Goal: Task Accomplishment & Management: Use online tool/utility

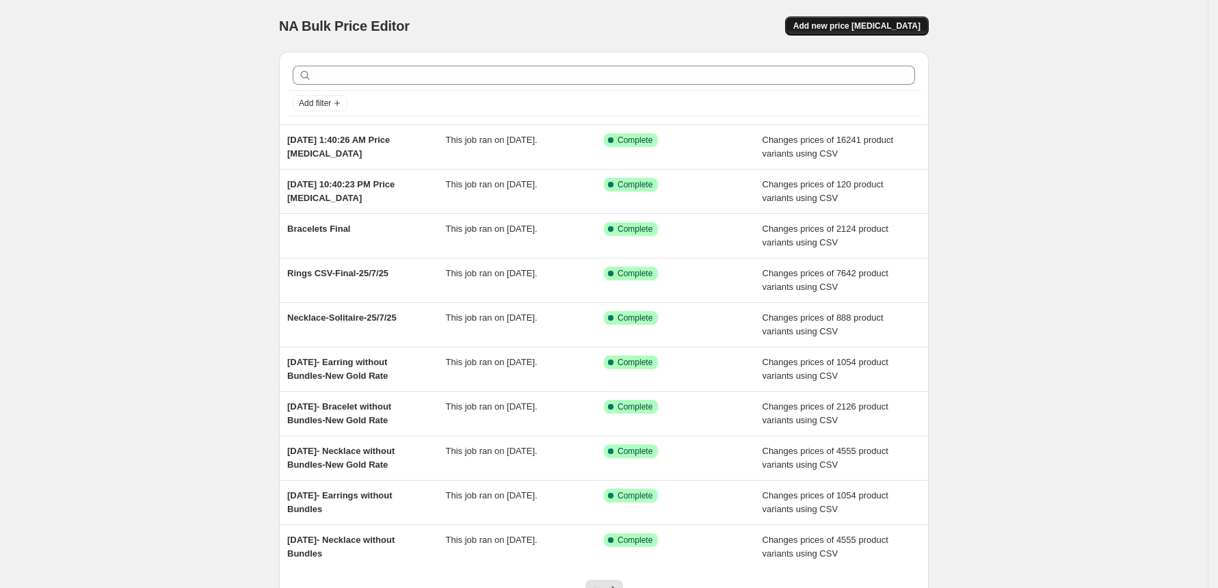
click at [877, 27] on span "Add new price [MEDICAL_DATA]" at bounding box center [856, 26] width 127 height 11
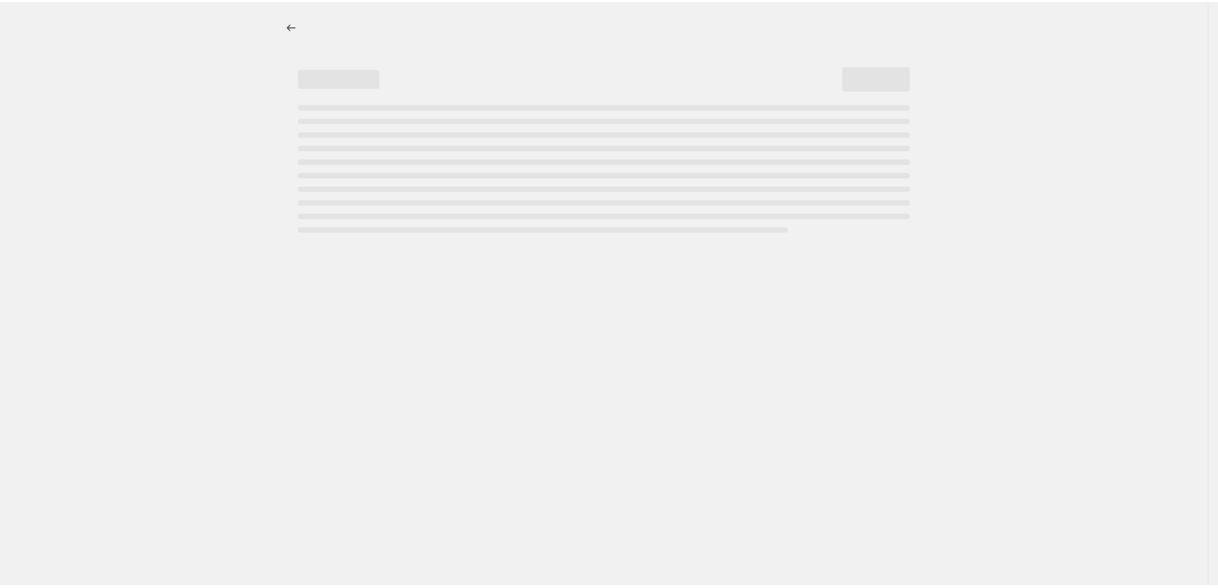
select select "percentage"
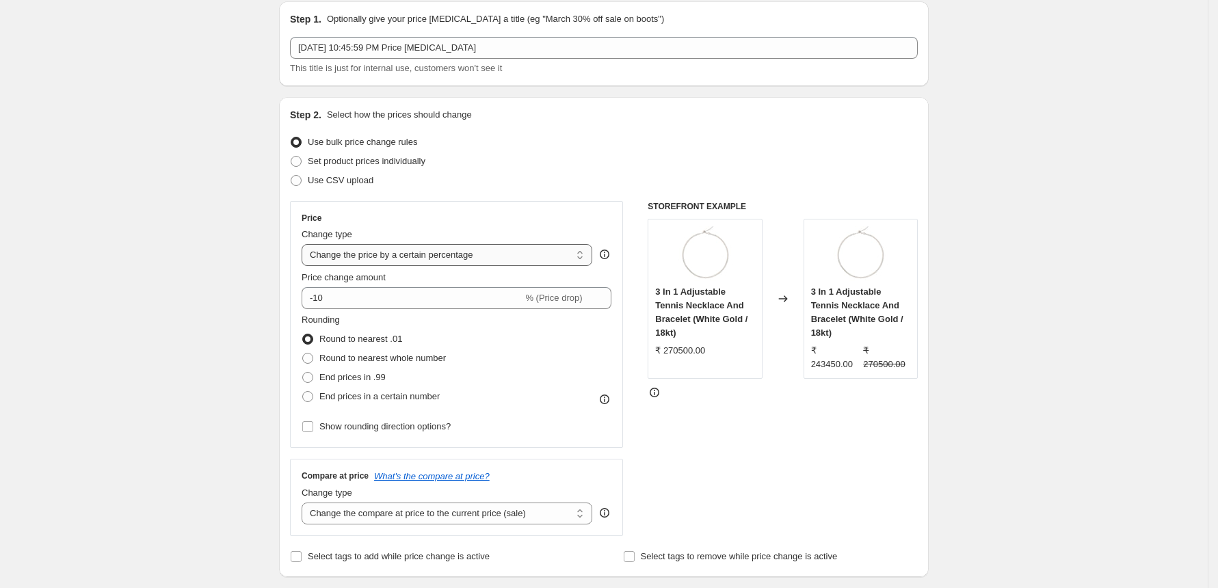
scroll to position [49, 0]
click at [302, 182] on span at bounding box center [296, 182] width 11 height 11
click at [291, 178] on input "Use CSV upload" at bounding box center [291, 177] width 1 height 1
radio input "true"
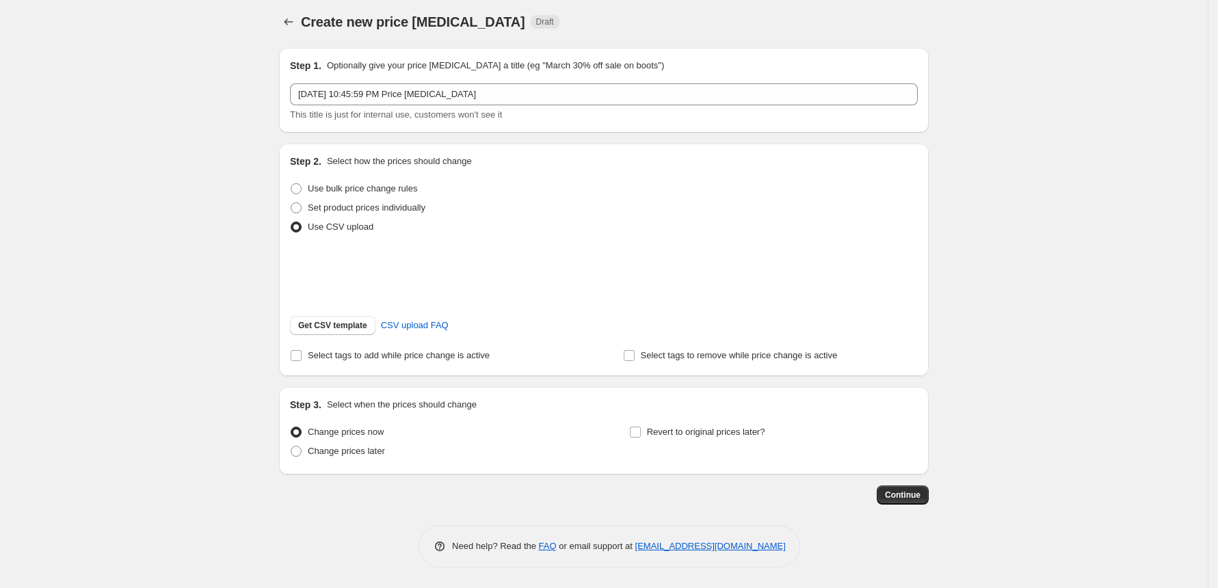
scroll to position [22, 0]
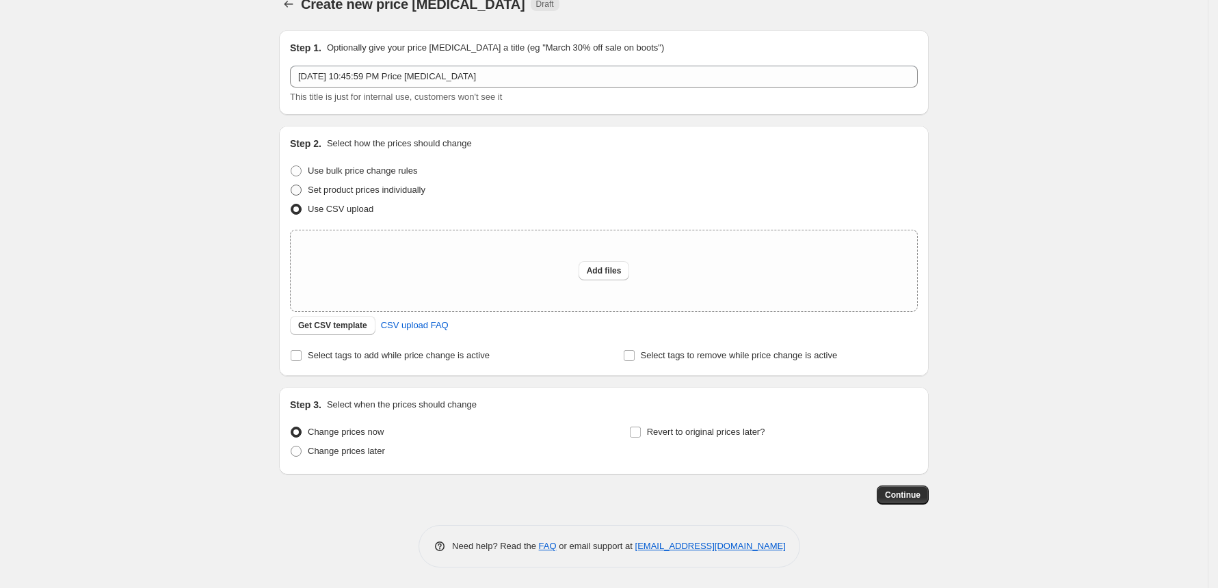
click at [302, 188] on span at bounding box center [296, 190] width 11 height 11
click at [291, 185] on input "Set product prices individually" at bounding box center [291, 185] width 1 height 1
radio input "true"
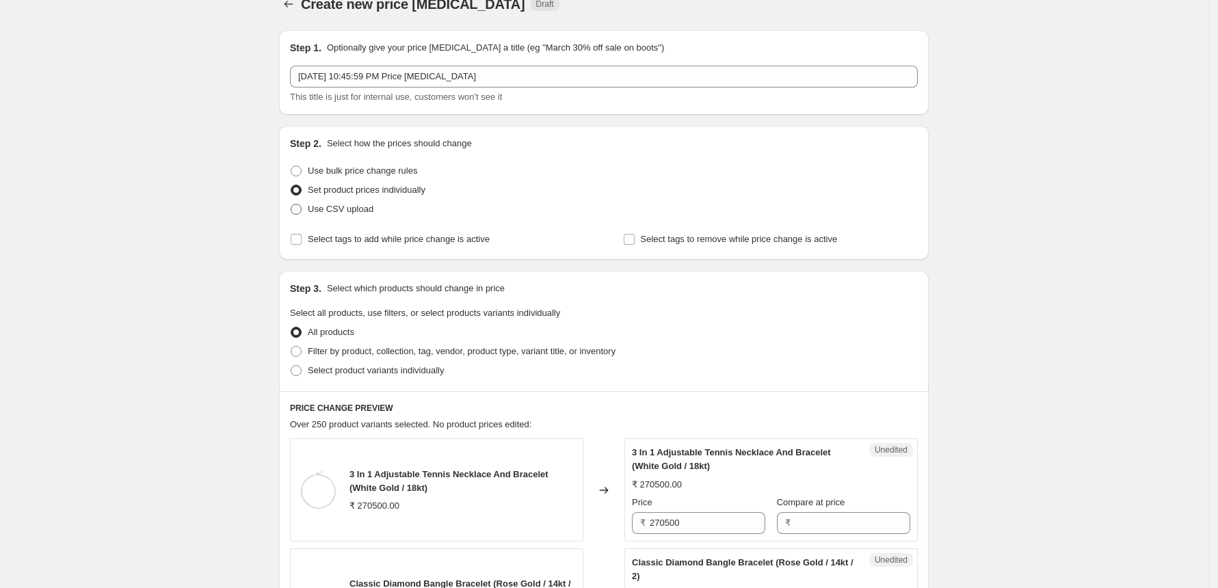
click at [300, 213] on span at bounding box center [296, 209] width 11 height 11
click at [291, 204] on input "Use CSV upload" at bounding box center [291, 204] width 1 height 1
radio input "true"
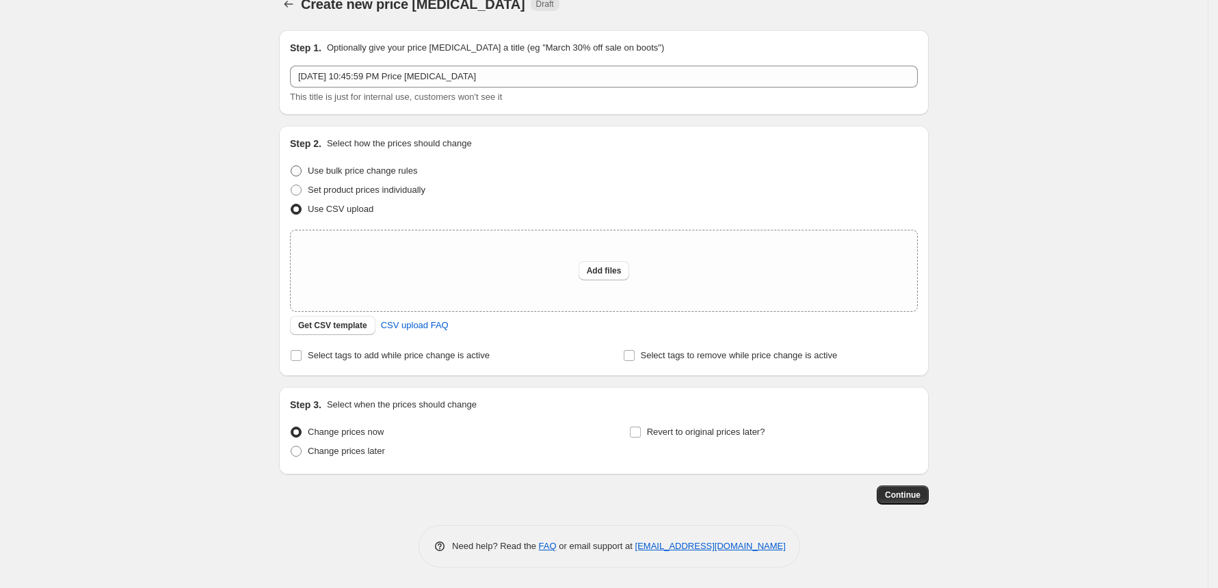
click at [302, 170] on span at bounding box center [296, 170] width 11 height 11
click at [291, 166] on input "Use bulk price change rules" at bounding box center [291, 165] width 1 height 1
radio input "true"
select select "percentage"
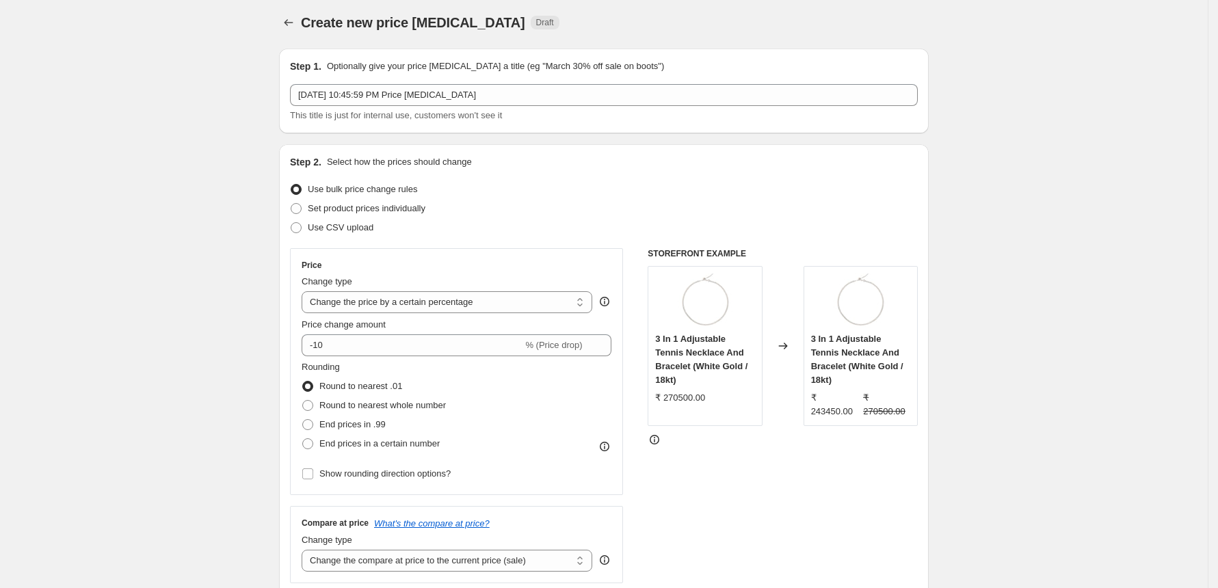
scroll to position [0, 0]
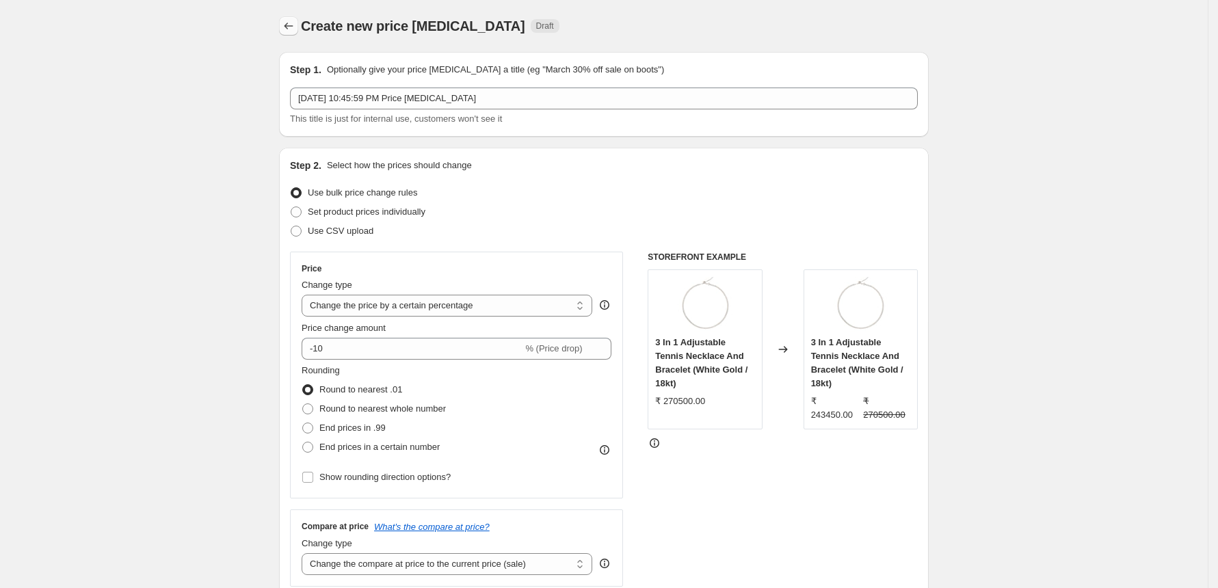
click at [293, 22] on icon "Price change jobs" at bounding box center [289, 26] width 14 height 14
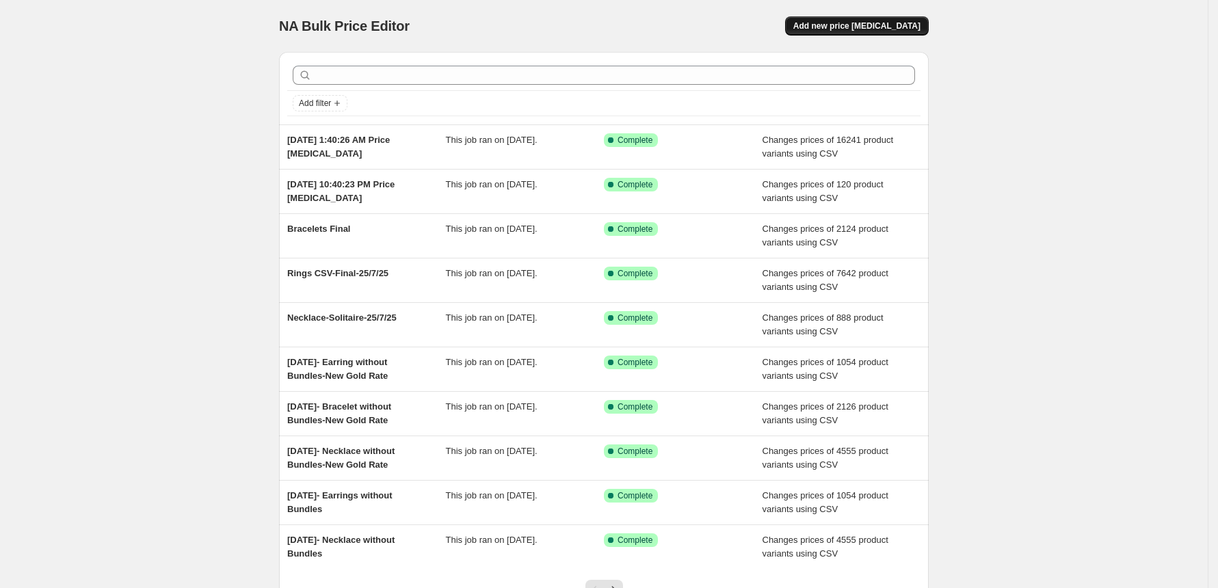
click at [860, 24] on span "Add new price change job" at bounding box center [856, 26] width 127 height 11
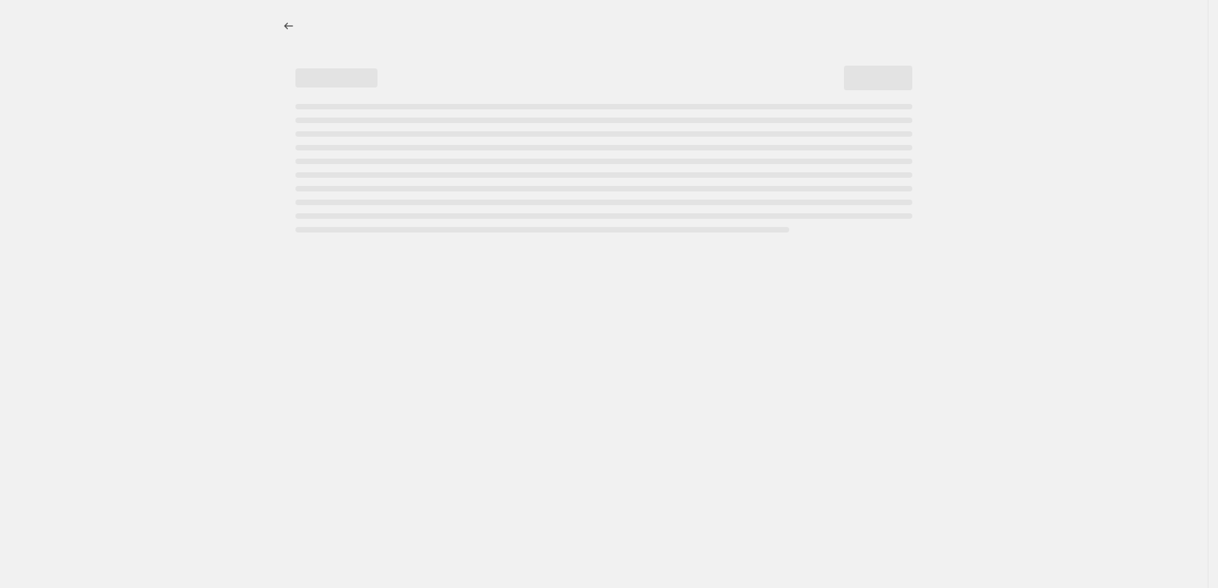
select select "percentage"
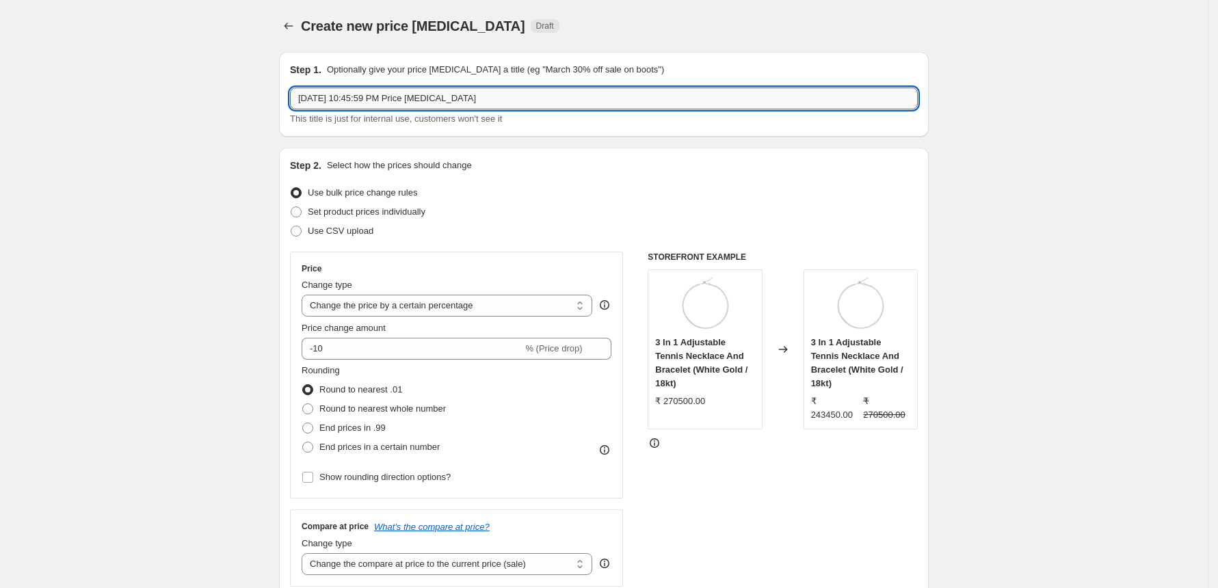
click at [670, 105] on input "Sep 18, 2025, 10:45:59 PM Price change job" at bounding box center [604, 99] width 628 height 22
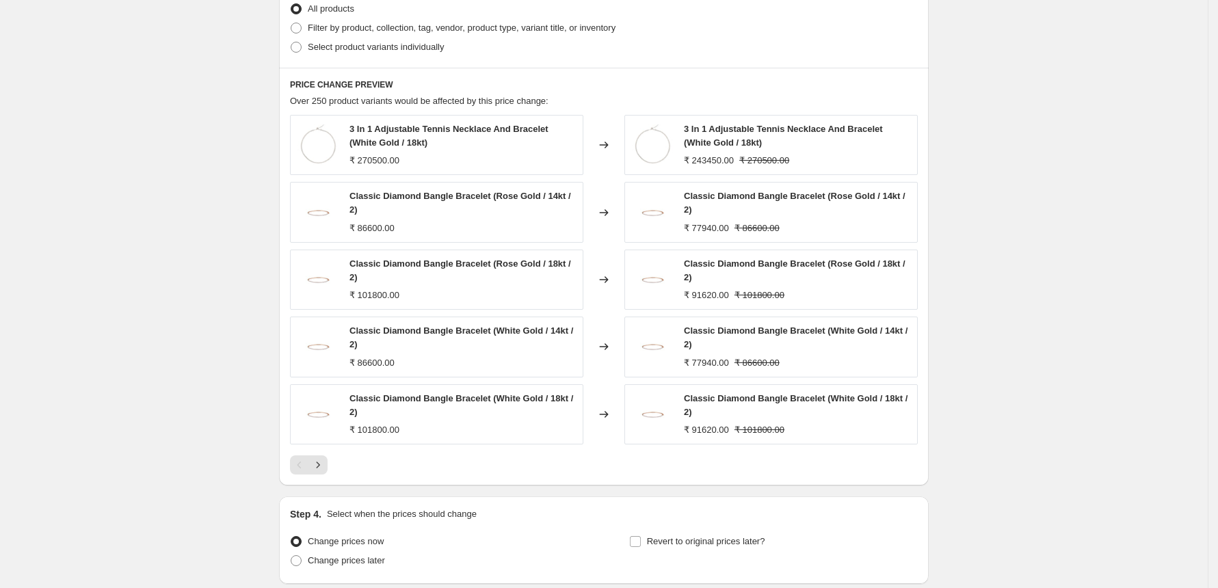
scroll to position [801, 0]
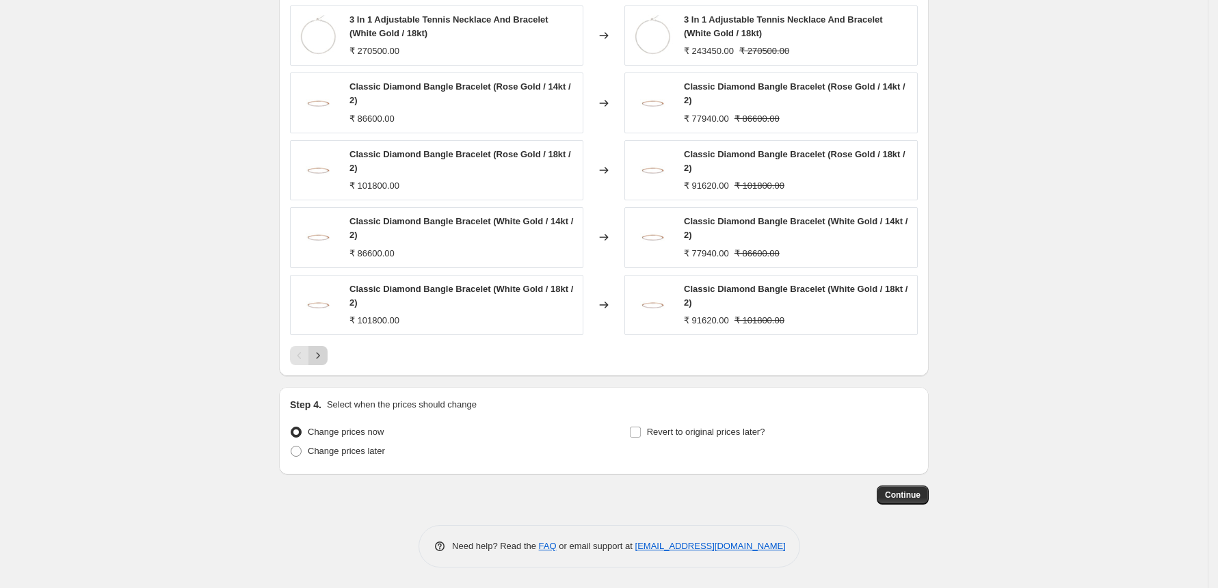
click at [320, 358] on icon "Next" at bounding box center [318, 356] width 14 height 14
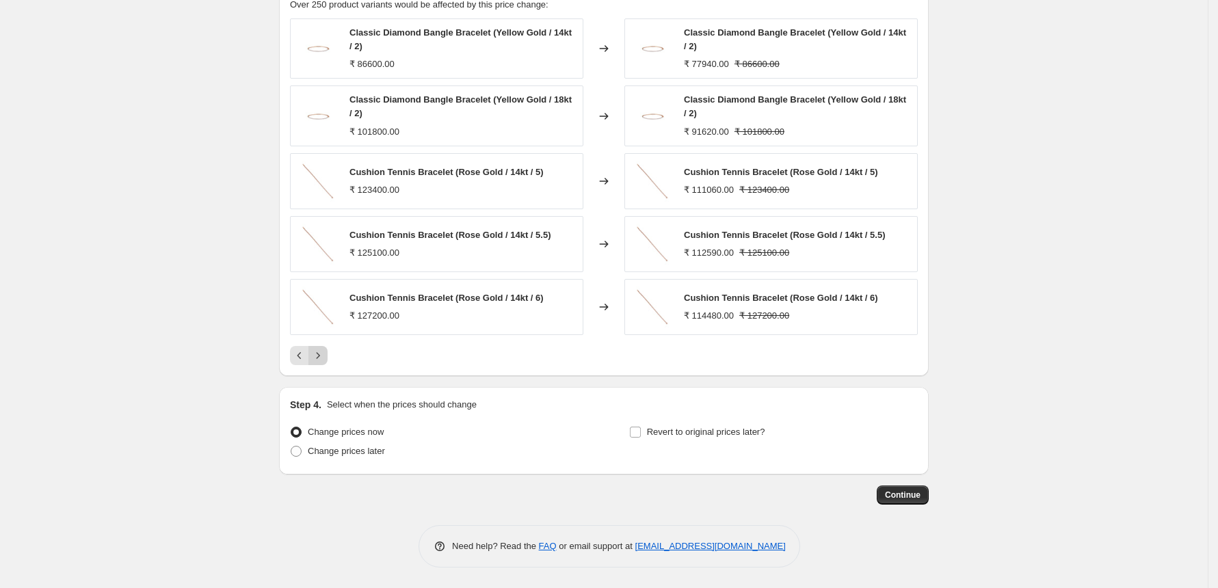
click at [320, 358] on icon "Next" at bounding box center [318, 355] width 3 height 6
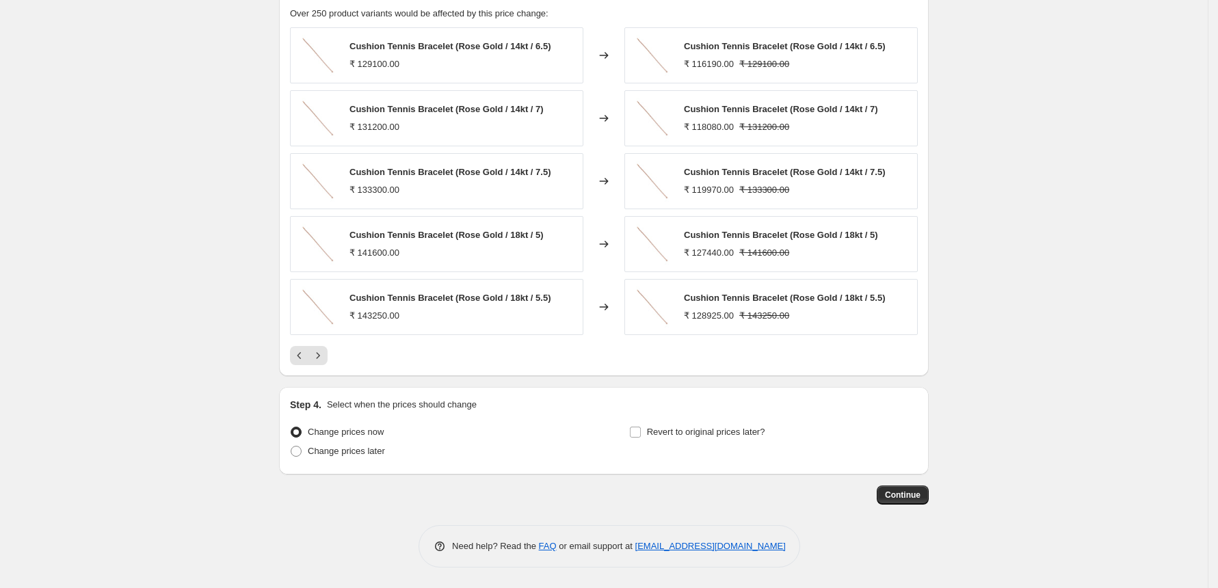
scroll to position [0, 0]
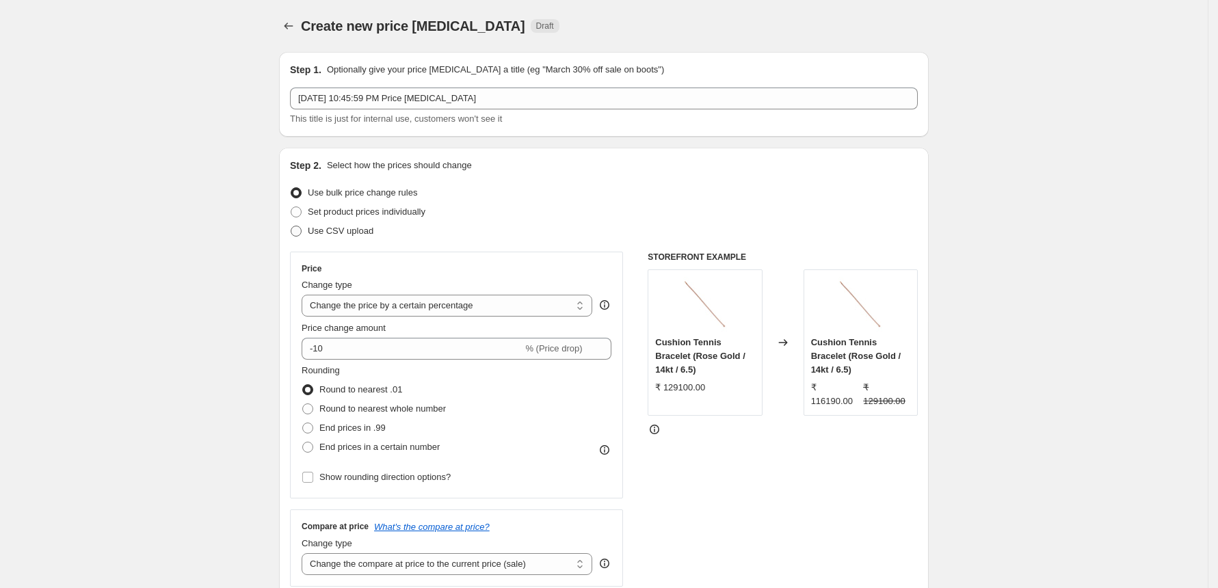
click at [369, 233] on span "Use CSV upload" at bounding box center [341, 231] width 66 height 10
click at [291, 226] on input "Use CSV upload" at bounding box center [291, 226] width 1 height 1
radio input "true"
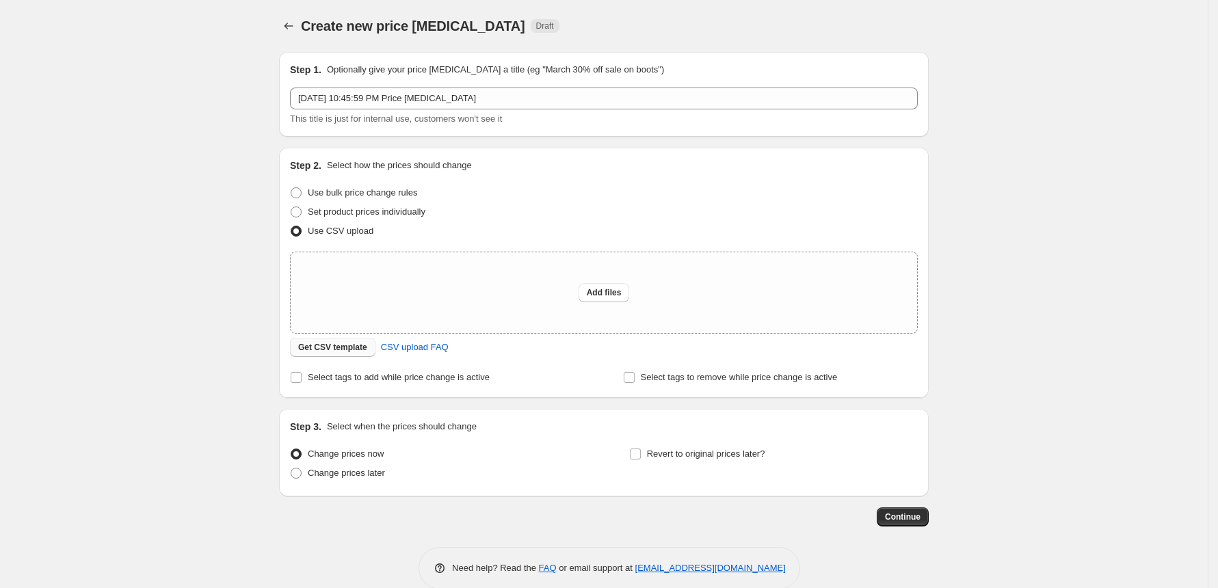
click at [352, 351] on span "Get CSV template" at bounding box center [332, 347] width 69 height 11
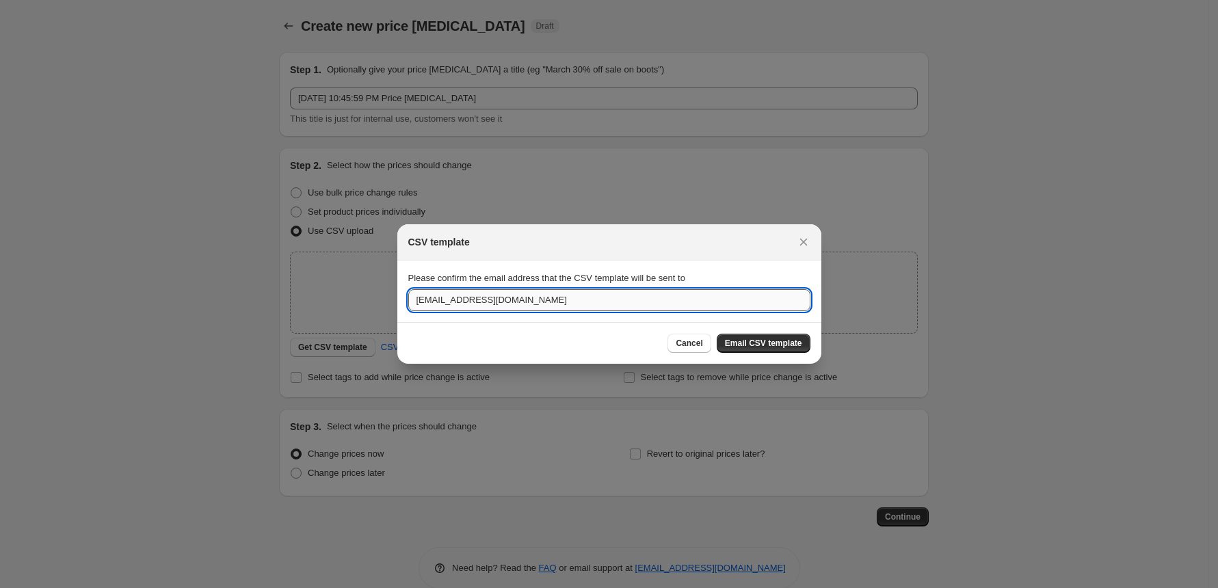
drag, startPoint x: 436, startPoint y: 302, endPoint x: 413, endPoint y: 301, distance: 22.6
click at [413, 301] on input "disha@diaidesigns.com" at bounding box center [609, 300] width 402 height 22
type input "@diaidesigns.com"
click at [198, 300] on div at bounding box center [609, 294] width 1218 height 588
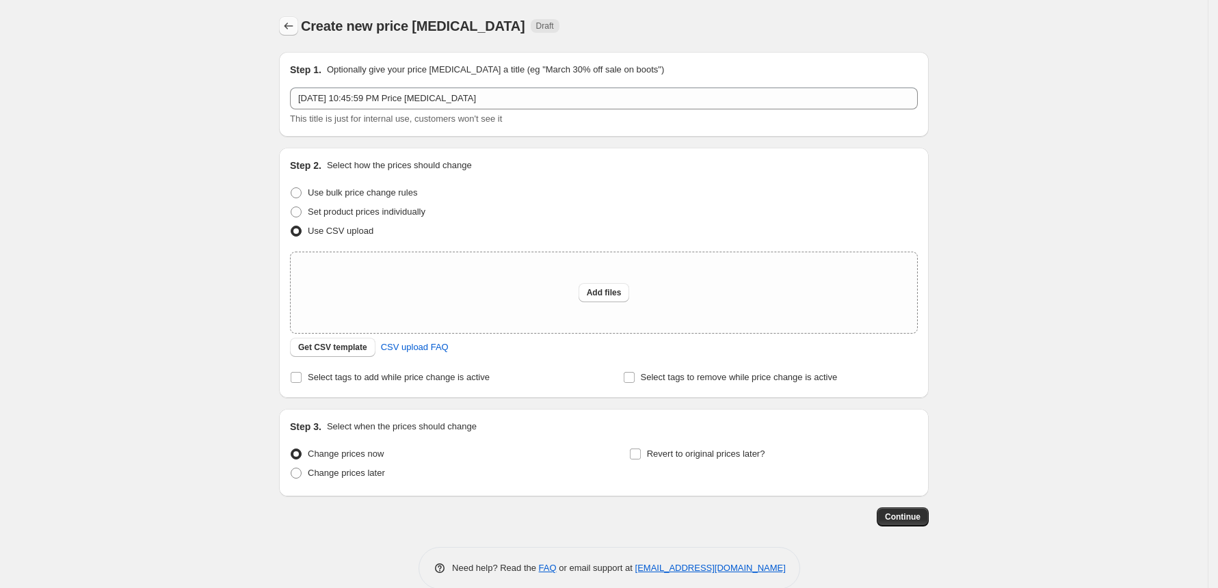
click at [291, 33] on button "Price change jobs" at bounding box center [288, 25] width 19 height 19
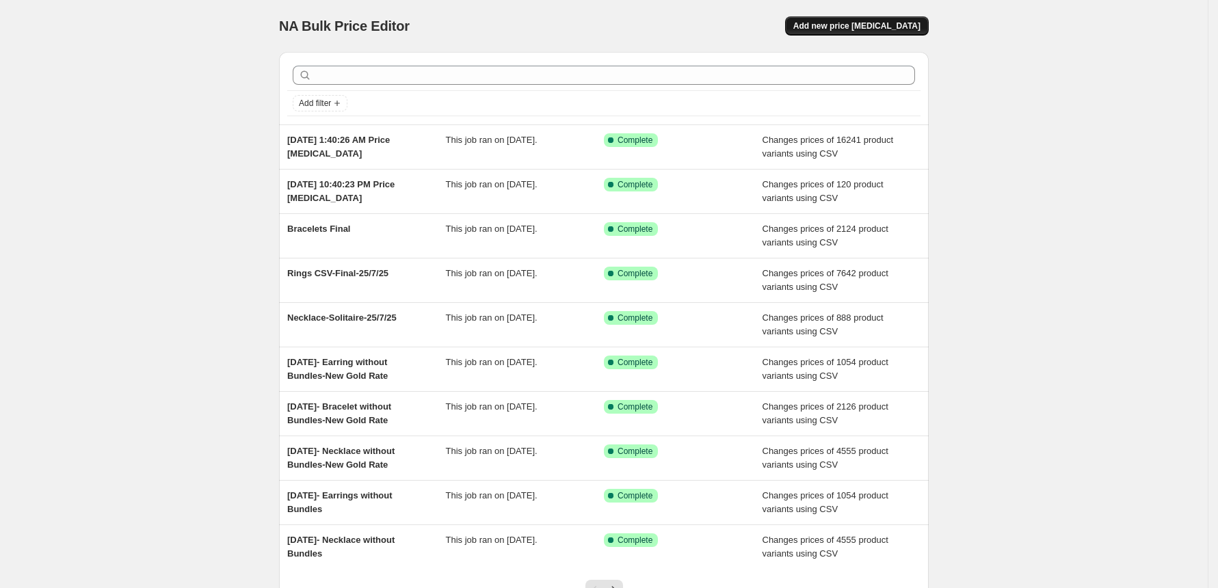
click at [843, 27] on span "Add new price change job" at bounding box center [856, 26] width 127 height 11
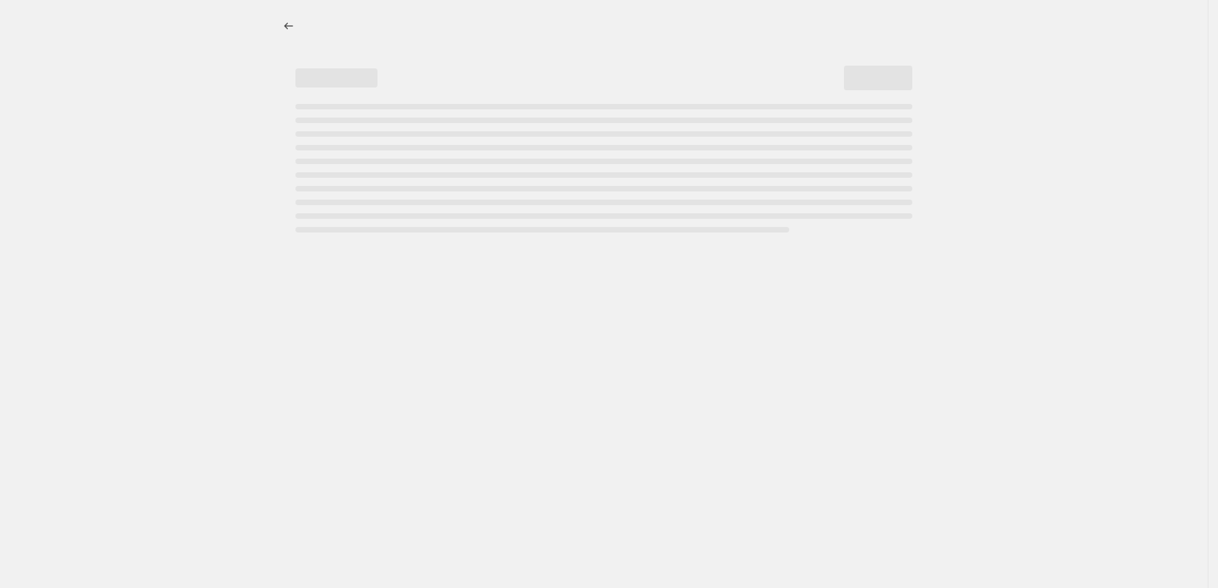
select select "percentage"
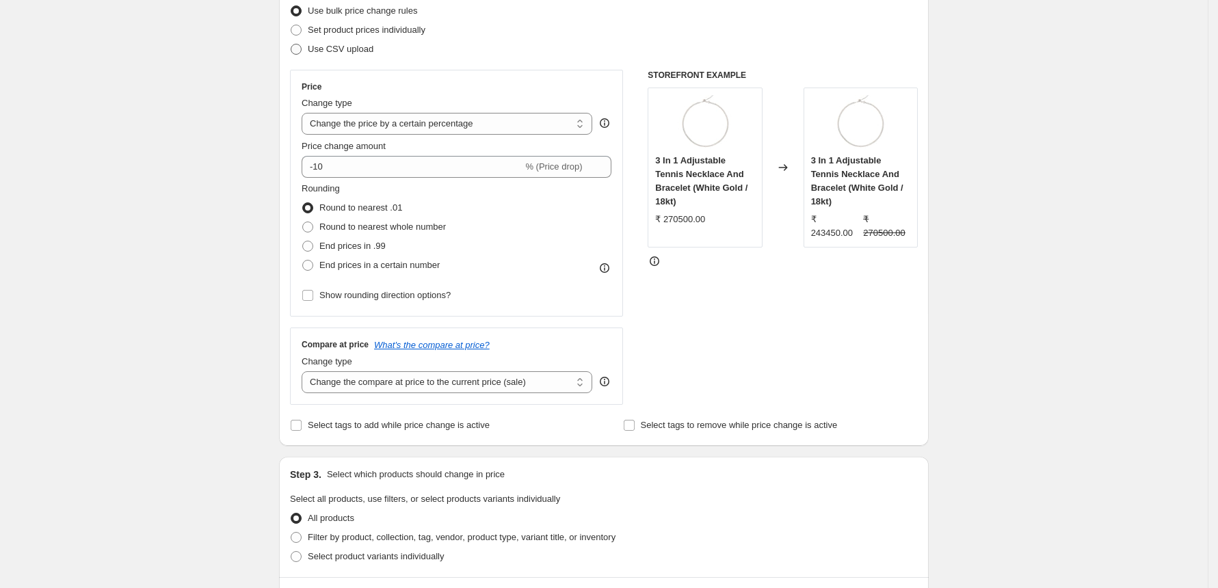
click at [301, 46] on span at bounding box center [296, 49] width 11 height 11
click at [291, 44] on input "Use CSV upload" at bounding box center [291, 44] width 1 height 1
radio input "true"
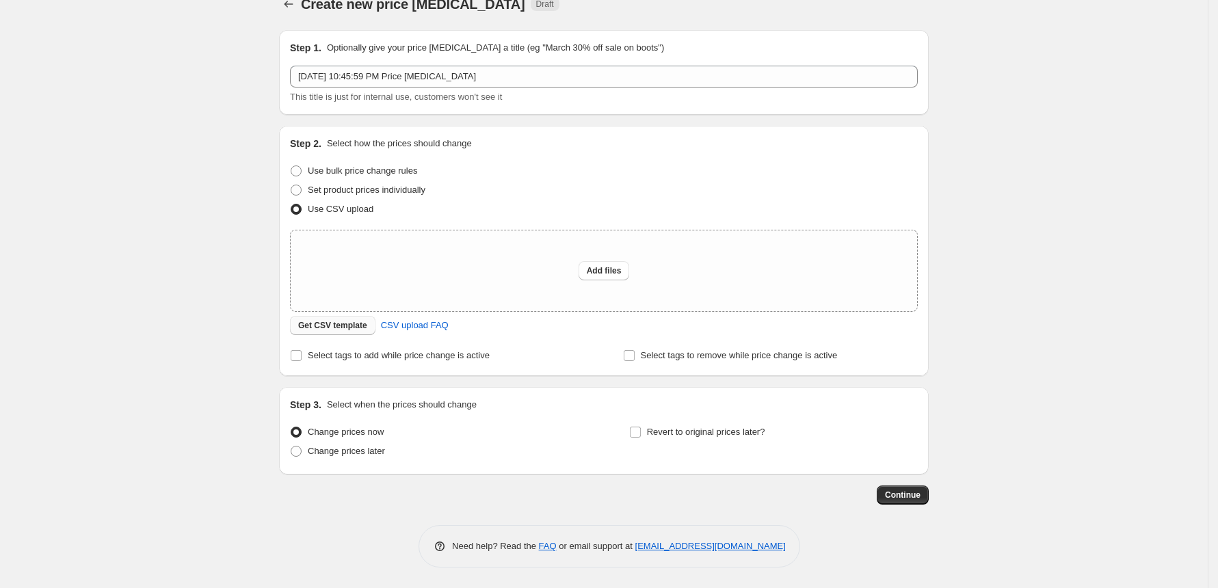
click at [335, 325] on span "Get CSV template" at bounding box center [332, 325] width 69 height 11
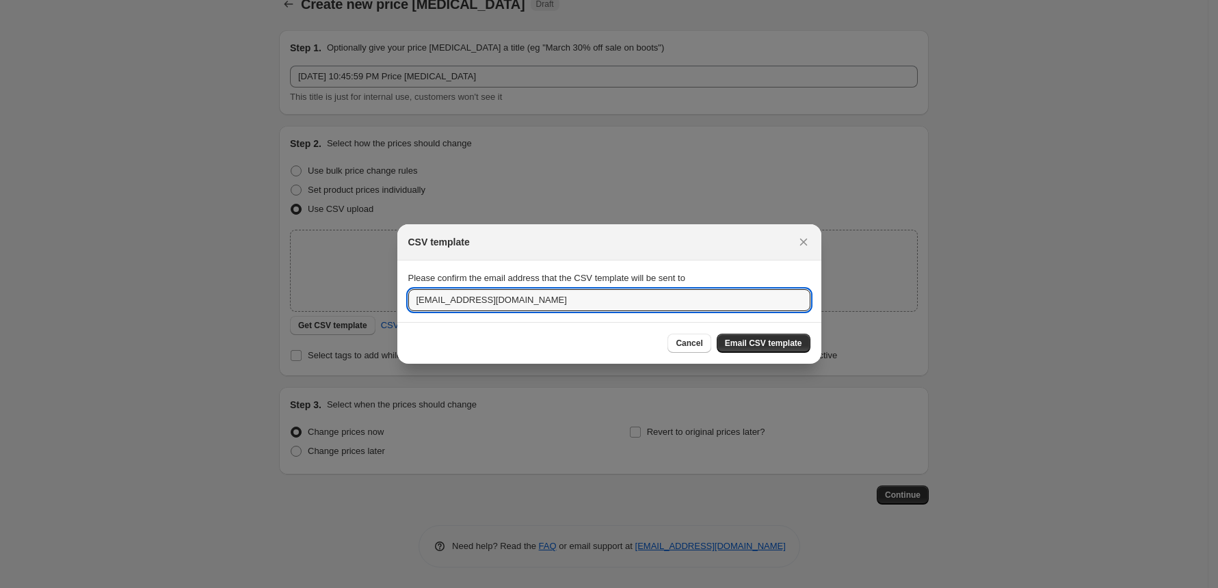
drag, startPoint x: 435, startPoint y: 299, endPoint x: 405, endPoint y: 299, distance: 29.4
click at [405, 299] on section "Please confirm the email address that the CSV template will be sent to disha@di…" at bounding box center [609, 292] width 424 height 62
drag, startPoint x: 514, startPoint y: 300, endPoint x: 375, endPoint y: 298, distance: 138.8
click at [375, 587] on div "CSV template Please confirm the email address that the CSV template will be sen…" at bounding box center [609, 588] width 1218 height 0
type input "pradeep.unfoldcro@gmail.com"
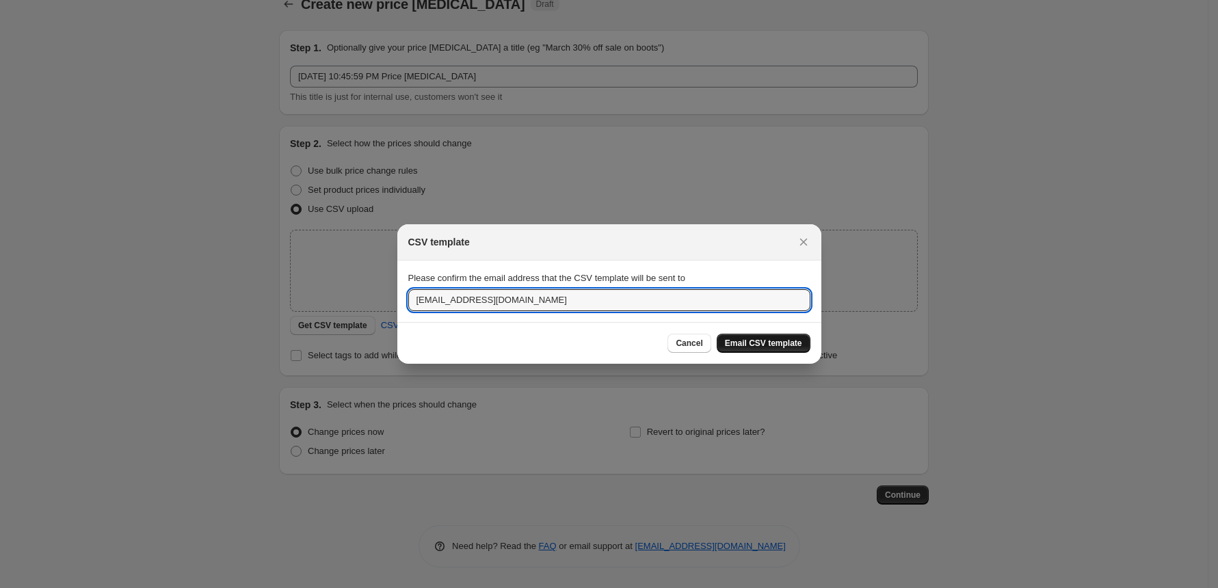
click at [756, 343] on span "Email CSV template" at bounding box center [763, 343] width 77 height 11
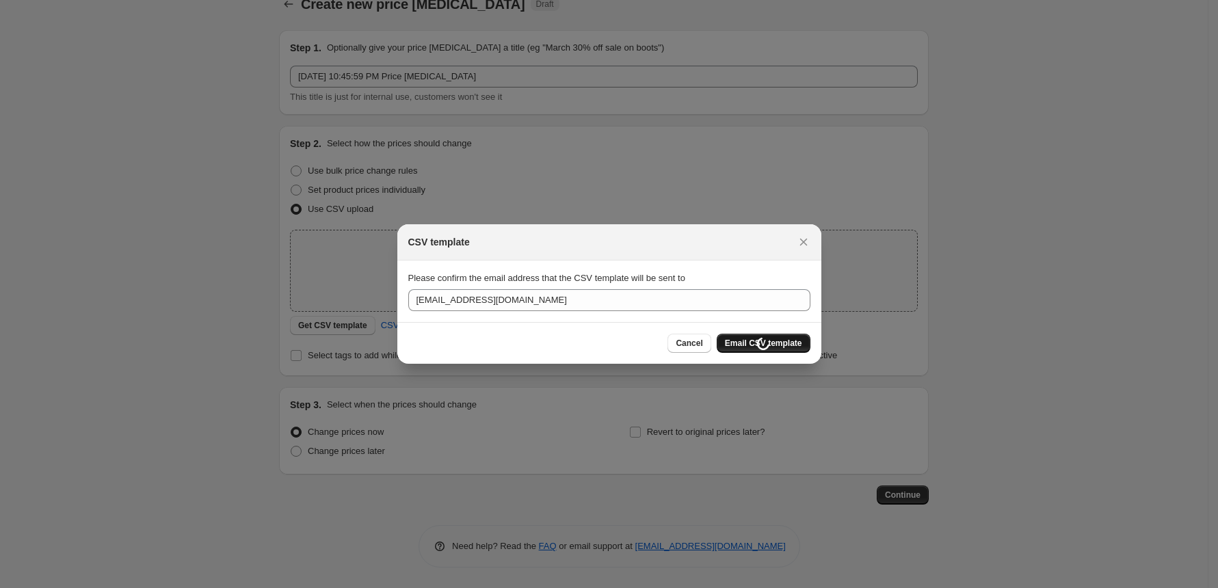
scroll to position [22, 0]
